Goal: Task Accomplishment & Management: Manage account settings

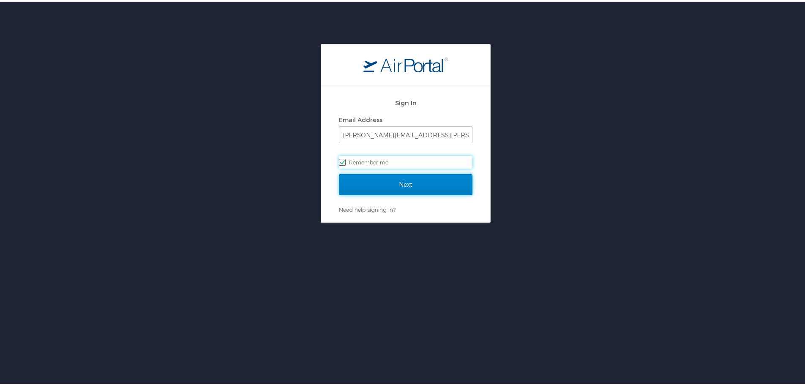
click at [415, 179] on input "Next" at bounding box center [406, 182] width 134 height 21
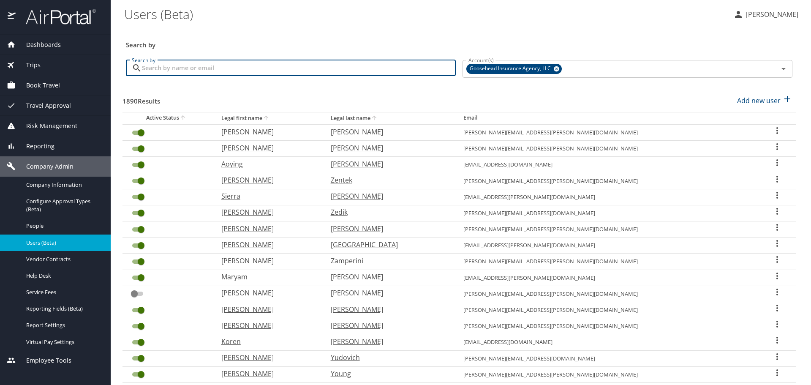
click at [302, 71] on input "Search by" at bounding box center [299, 68] width 314 height 16
paste input "sahar.lozano@goosehead.com"
type input "sahar.lozano@goosehead.com"
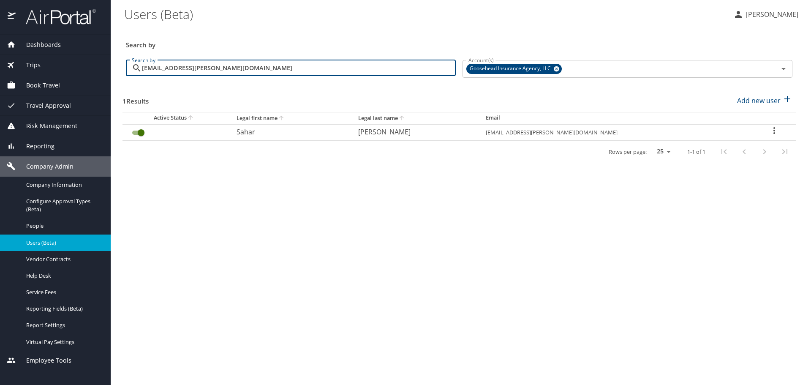
click at [139, 132] on input "User Search Table" at bounding box center [141, 133] width 30 height 10
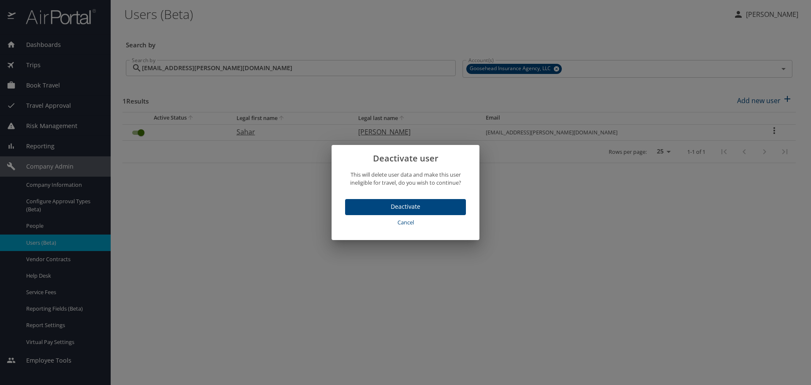
click at [431, 207] on span "Deactivate" at bounding box center [405, 207] width 107 height 11
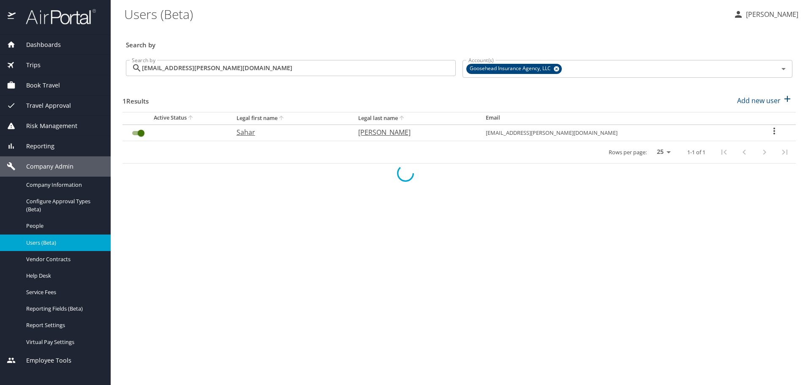
checkbox input "false"
click at [295, 65] on input "sahar.lozano@goosehead.com" at bounding box center [299, 68] width 314 height 16
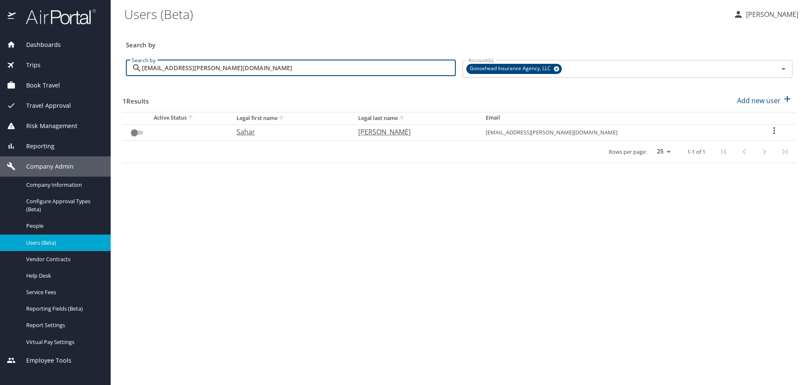
click at [295, 65] on input "sahar.lozano@goosehead.com" at bounding box center [299, 68] width 314 height 16
paste input "madison.canifax"
type input "madison.canifax@goosehead.com"
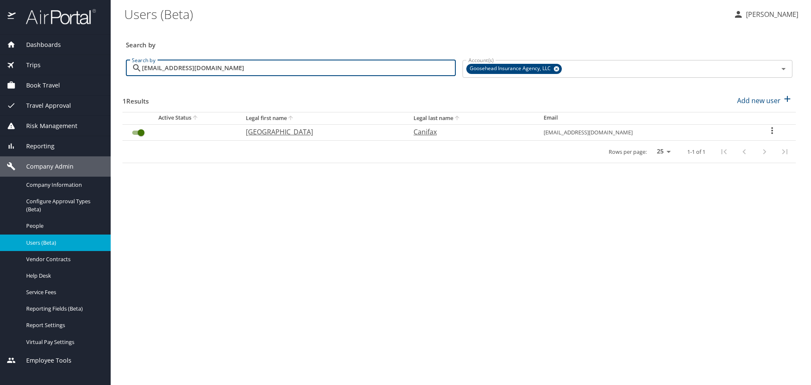
click at [141, 136] on input "User Search Table" at bounding box center [141, 133] width 30 height 10
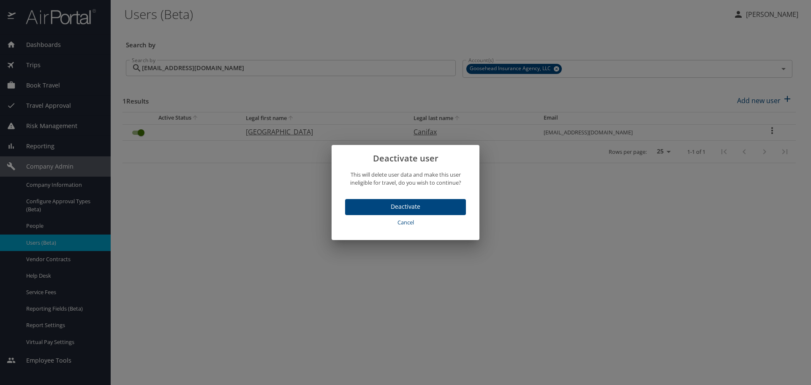
click at [409, 207] on span "Deactivate" at bounding box center [405, 207] width 107 height 11
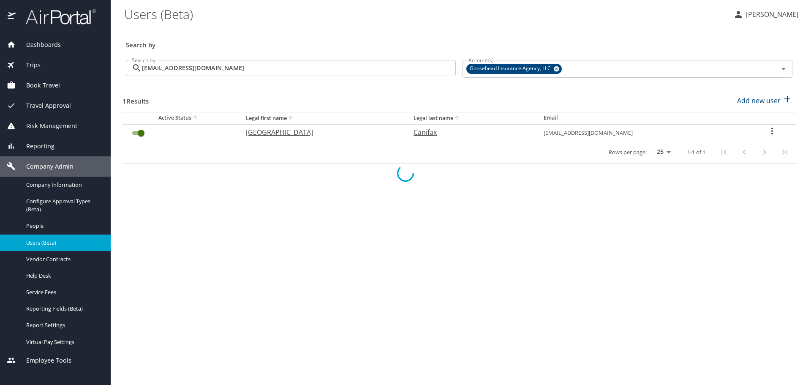
checkbox input "false"
